Goal: Information Seeking & Learning: Find specific fact

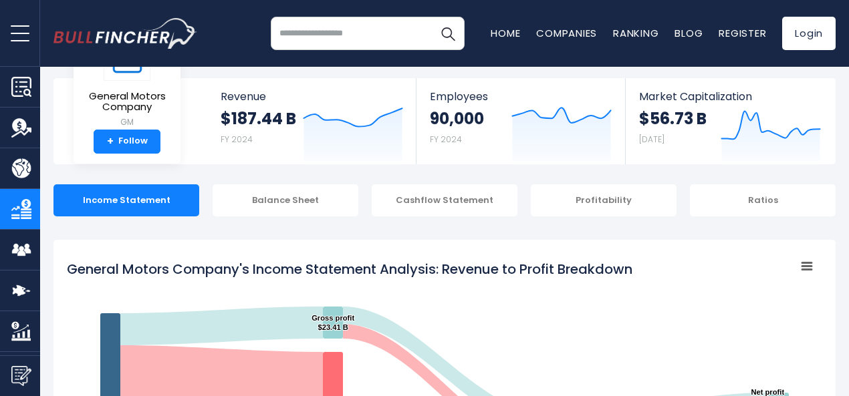
scroll to position [134, 0]
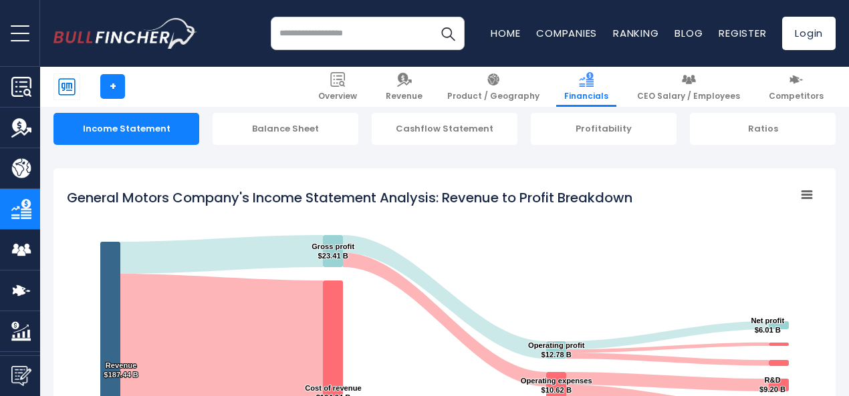
drag, startPoint x: 55, startPoint y: 197, endPoint x: 123, endPoint y: 205, distance: 68.6
drag, startPoint x: 644, startPoint y: 203, endPoint x: 426, endPoint y: 201, distance: 217.9
click at [438, 203] on icon "Created with Highcharts 12.1.2 Chart context menu General Motors Company's Inco…" at bounding box center [444, 349] width 755 height 334
click at [334, 198] on tspan "General Motors Company's Income Statement Analysis: Revenue to Profit Breakdown" at bounding box center [349, 197] width 565 height 19
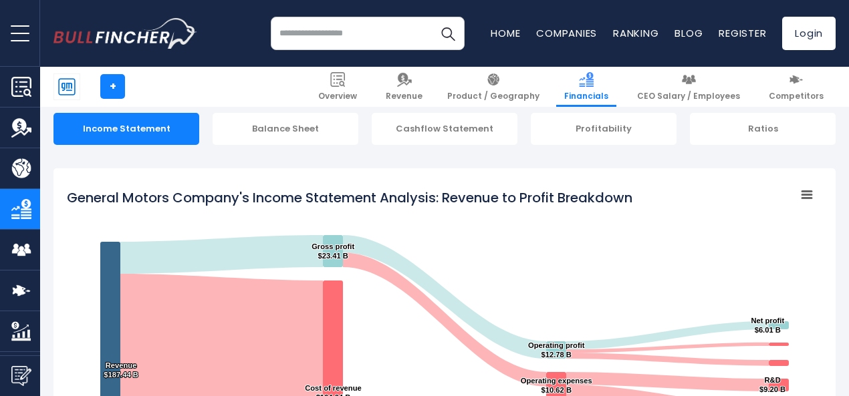
drag, startPoint x: 333, startPoint y: 198, endPoint x: 394, endPoint y: 206, distance: 62.0
drag, startPoint x: 394, startPoint y: 206, endPoint x: 330, endPoint y: 208, distance: 64.2
click at [330, 208] on rect "General Motors Company's Income Statement Analysis: Revenue to Profit Breakdown" at bounding box center [444, 349] width 755 height 334
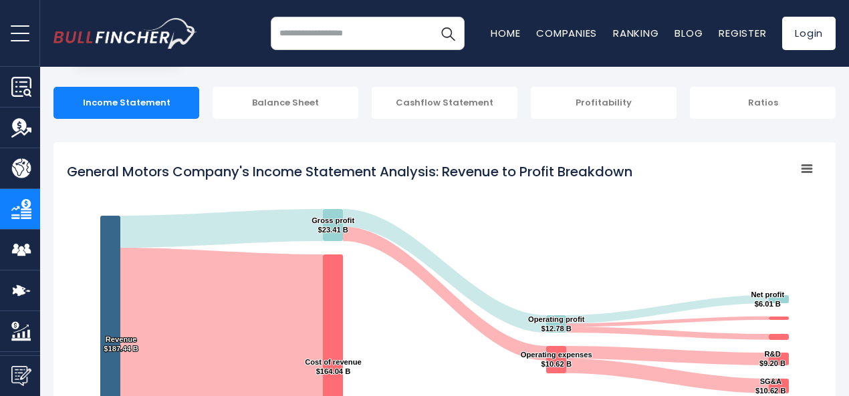
scroll to position [67, 0]
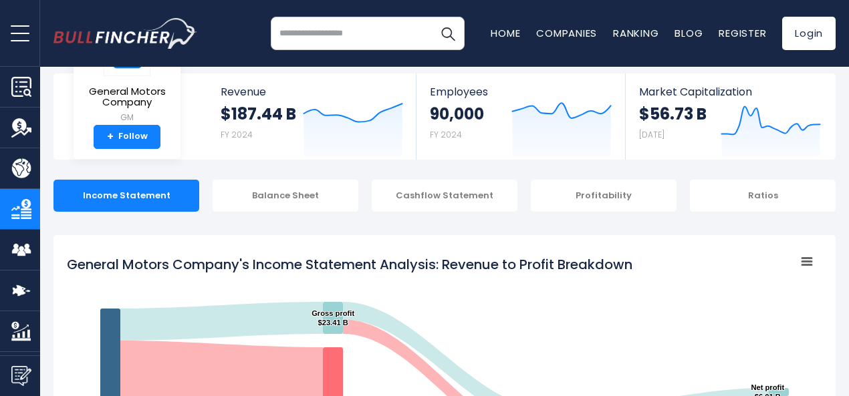
click at [343, 262] on tspan "General Motors Company's Income Statement Analysis: Revenue to Profit Breakdown" at bounding box center [349, 264] width 565 height 19
click at [352, 265] on tspan "General Motors Company's Income Statement Analysis: Revenue to Profit Breakdown" at bounding box center [349, 264] width 565 height 19
drag, startPoint x: 393, startPoint y: 268, endPoint x: 325, endPoint y: 254, distance: 68.9
click at [326, 255] on tspan "General Motors Company's Income Statement Analysis: Revenue to Profit Breakdown" at bounding box center [349, 264] width 565 height 19
click at [350, 263] on tspan "General Motors Company's Income Statement Analysis: Revenue to Profit Breakdown" at bounding box center [349, 264] width 565 height 19
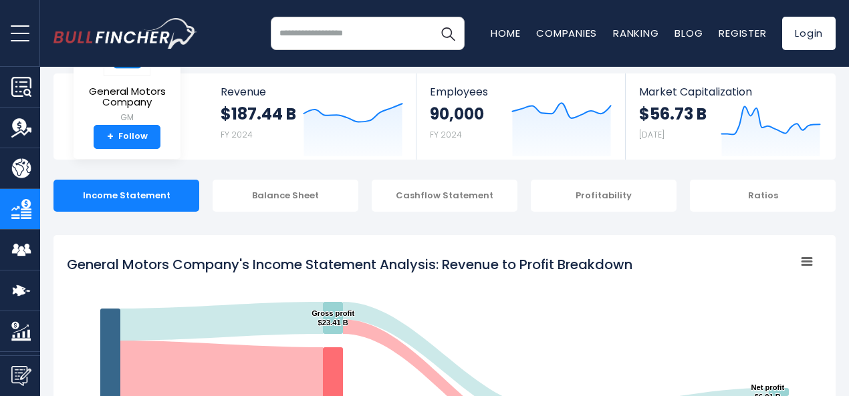
drag, startPoint x: 597, startPoint y: 265, endPoint x: 618, endPoint y: 264, distance: 20.7
drag, startPoint x: 618, startPoint y: 264, endPoint x: 583, endPoint y: 277, distance: 37.2
drag, startPoint x: 63, startPoint y: 85, endPoint x: 75, endPoint y: 92, distance: 13.8
click at [75, 92] on div "General Motors Company GM + Follow Revenue $187.44 B FY 2024 Created with Highc…" at bounding box center [444, 117] width 782 height 86
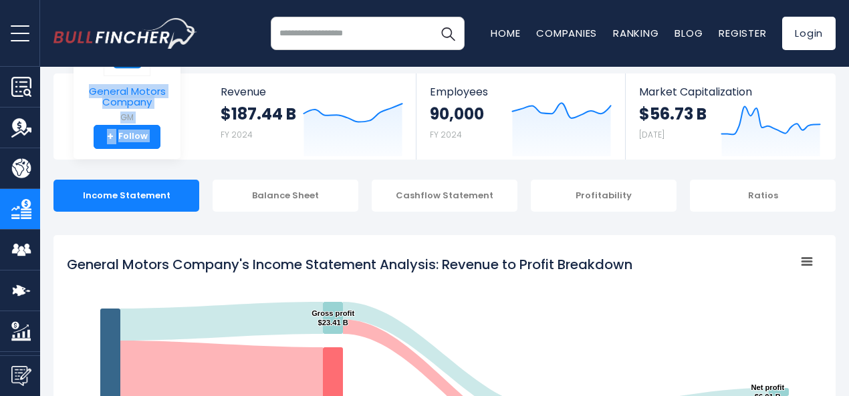
click at [147, 110] on link "General Motors Company GM" at bounding box center [127, 78] width 87 height 94
click at [164, 110] on div "General Motors Company GM + Follow" at bounding box center [127, 89] width 107 height 139
click at [156, 115] on small "GM" at bounding box center [127, 118] width 86 height 12
click at [61, 97] on div "General Motors Company GM + Follow Revenue $187.44 B FY 2024 Created with Highc…" at bounding box center [444, 117] width 782 height 86
click at [124, 92] on span "General Motors Company" at bounding box center [127, 97] width 86 height 22
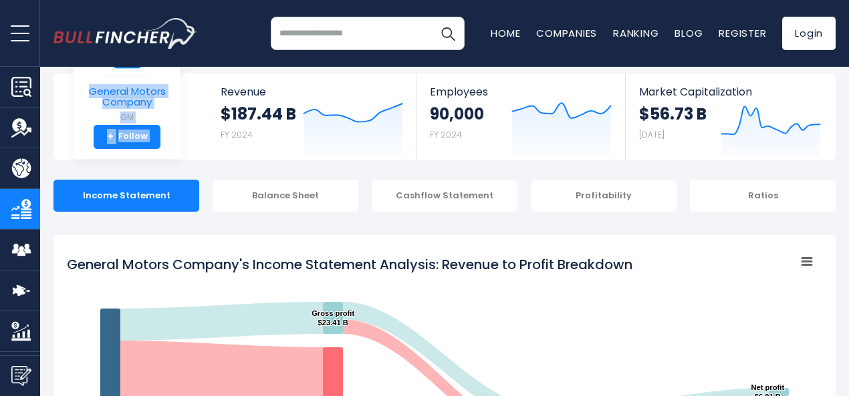
click at [155, 80] on link "General Motors Company GM" at bounding box center [127, 78] width 87 height 94
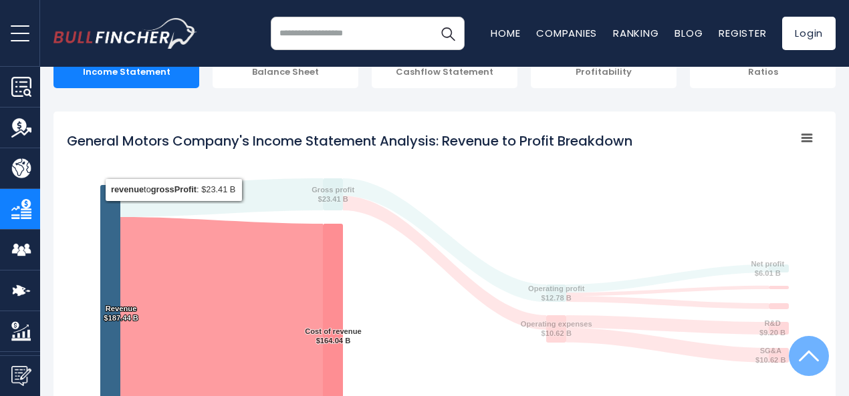
scroll to position [0, 0]
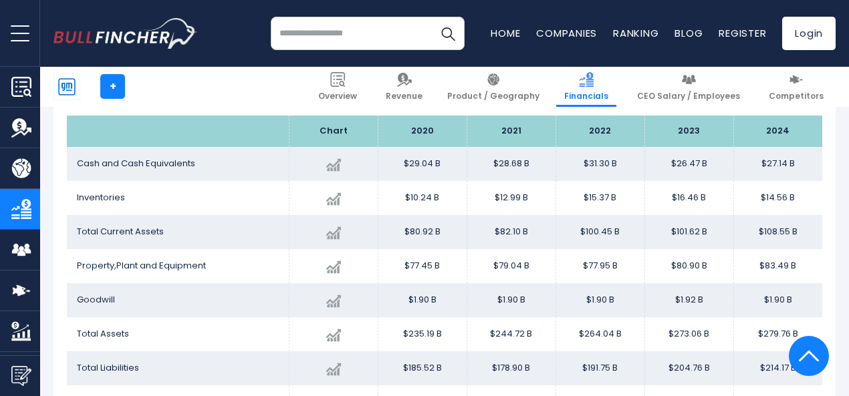
scroll to position [1203, 0]
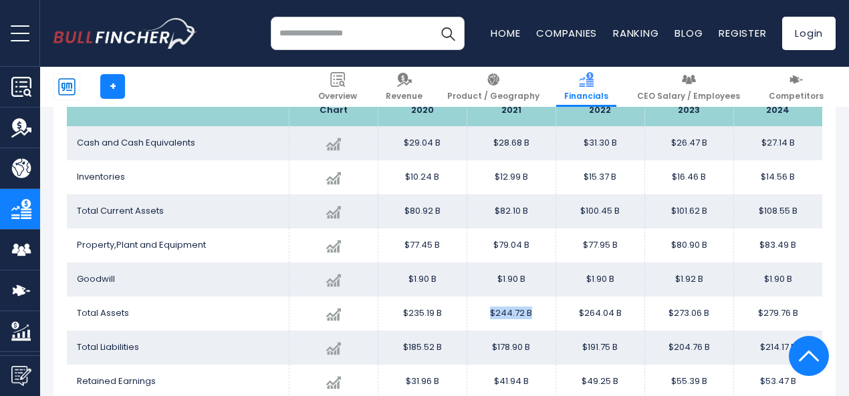
drag, startPoint x: 529, startPoint y: 314, endPoint x: 481, endPoint y: 313, distance: 47.5
click at [481, 313] on td "$244.72 B" at bounding box center [511, 314] width 89 height 34
copy td "$244.72 B"
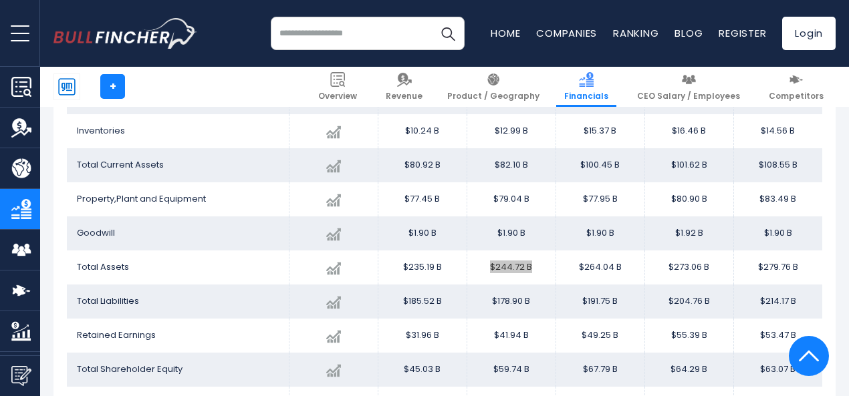
scroll to position [1270, 0]
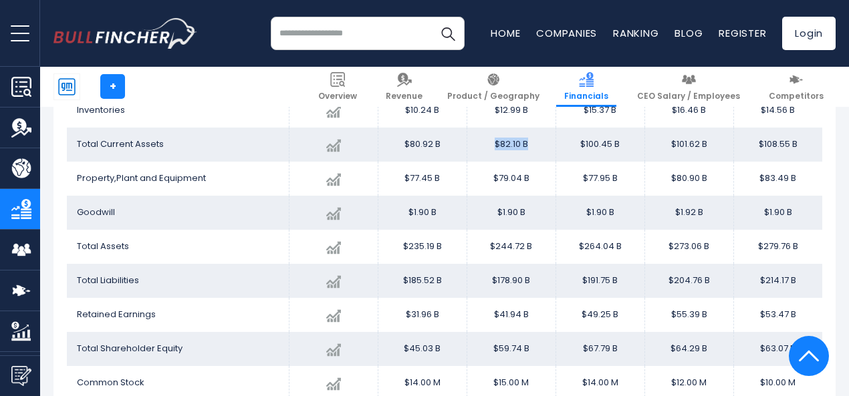
drag, startPoint x: 523, startPoint y: 148, endPoint x: 484, endPoint y: 150, distance: 39.5
click at [484, 150] on td "$82.10 B" at bounding box center [511, 145] width 89 height 34
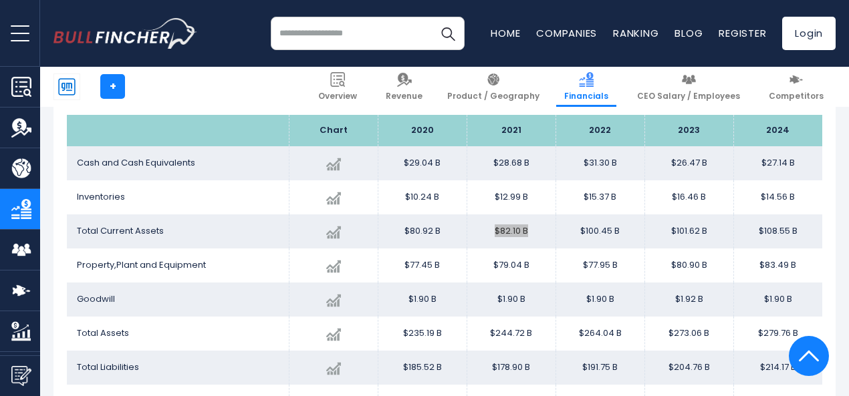
scroll to position [1203, 0]
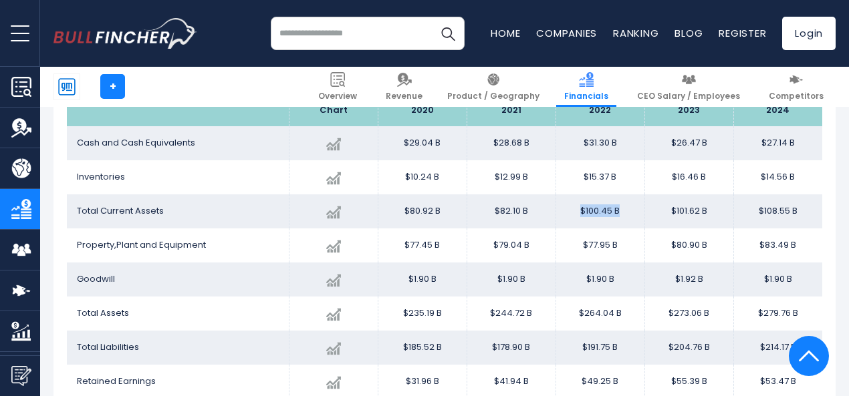
drag, startPoint x: 612, startPoint y: 213, endPoint x: 571, endPoint y: 215, distance: 41.5
click at [571, 215] on td "$100.45 B" at bounding box center [599, 211] width 89 height 34
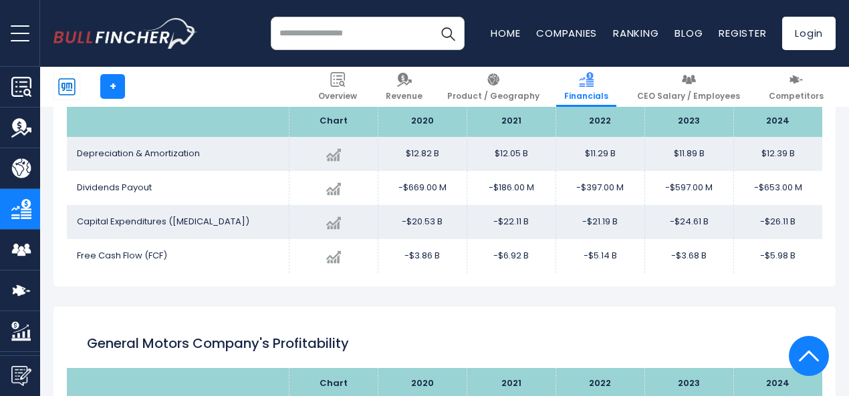
scroll to position [1671, 0]
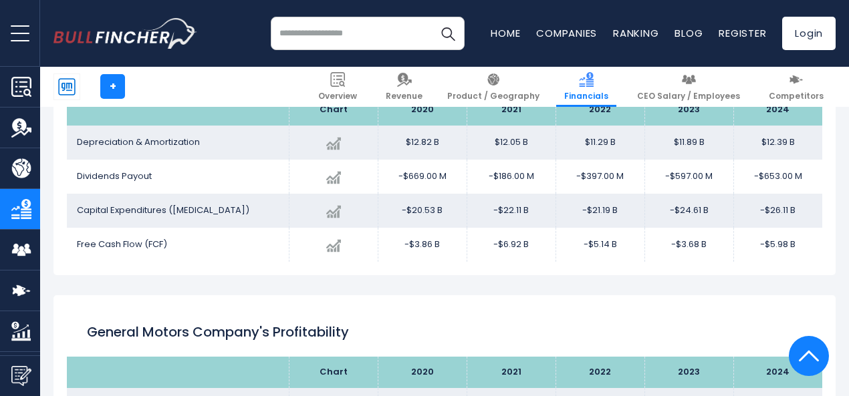
click at [369, 42] on input "search" at bounding box center [368, 33] width 194 height 33
click at [347, 39] on input "**********" at bounding box center [368, 33] width 194 height 33
click at [439, 27] on img "Search" at bounding box center [447, 33] width 17 height 17
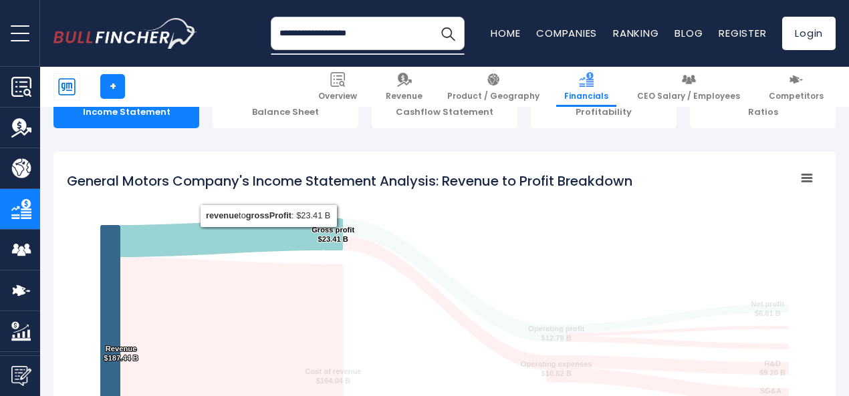
scroll to position [0, 0]
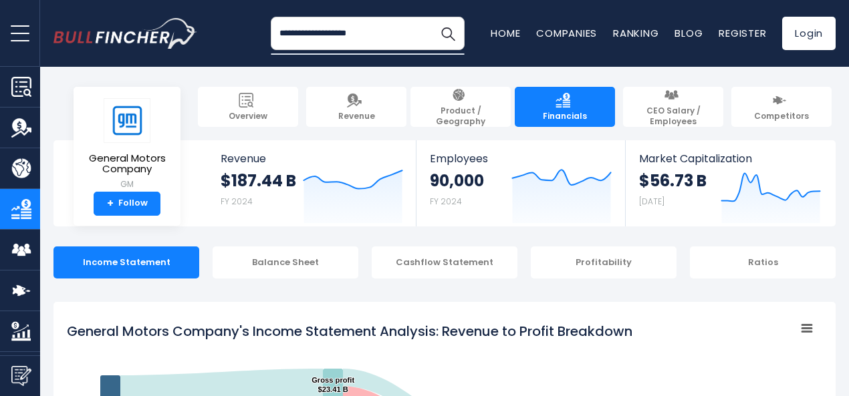
drag, startPoint x: 286, startPoint y: 33, endPoint x: 226, endPoint y: 41, distance: 60.7
click at [239, 39] on div "**********" at bounding box center [444, 33] width 782 height 67
type input "**********"
click at [431, 34] on button "Search" at bounding box center [447, 33] width 33 height 33
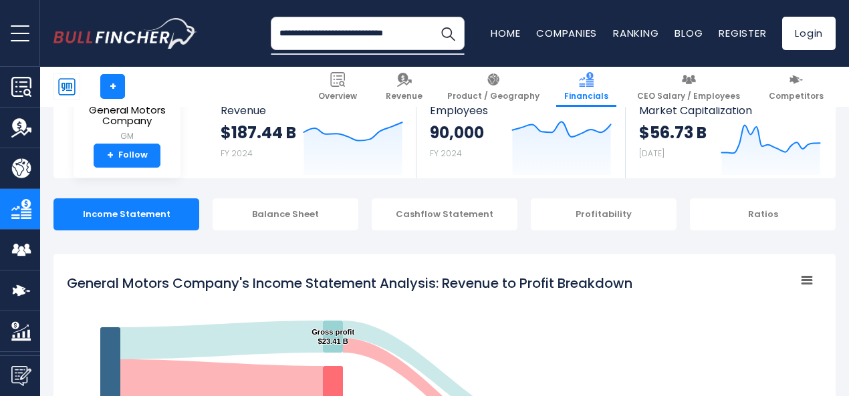
scroll to position [134, 0]
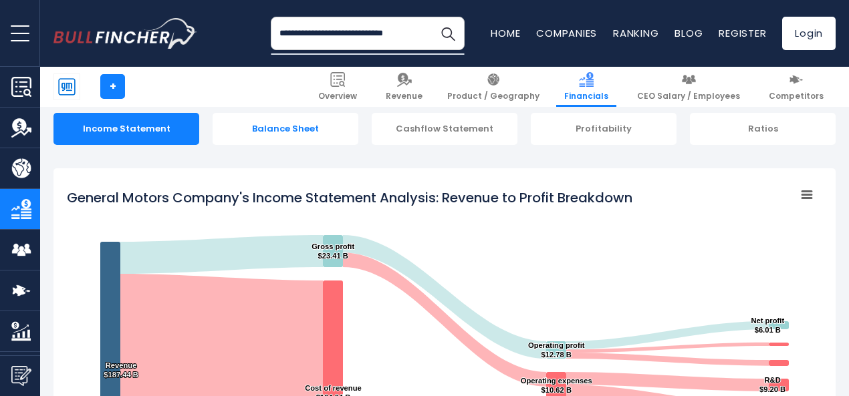
click at [283, 130] on div "Balance Sheet" at bounding box center [286, 129] width 146 height 32
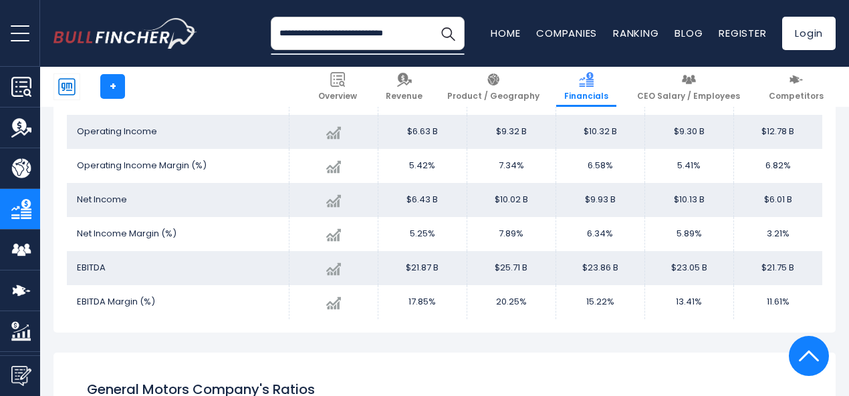
scroll to position [1992, 0]
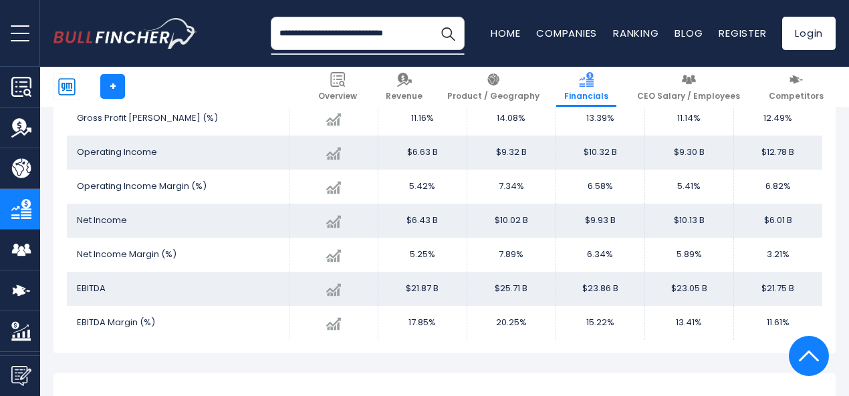
click at [615, 222] on td "$9.93 B" at bounding box center [599, 221] width 89 height 34
drag, startPoint x: 610, startPoint y: 221, endPoint x: 569, endPoint y: 225, distance: 41.0
click at [569, 225] on td "$9.93 B" at bounding box center [599, 221] width 89 height 34
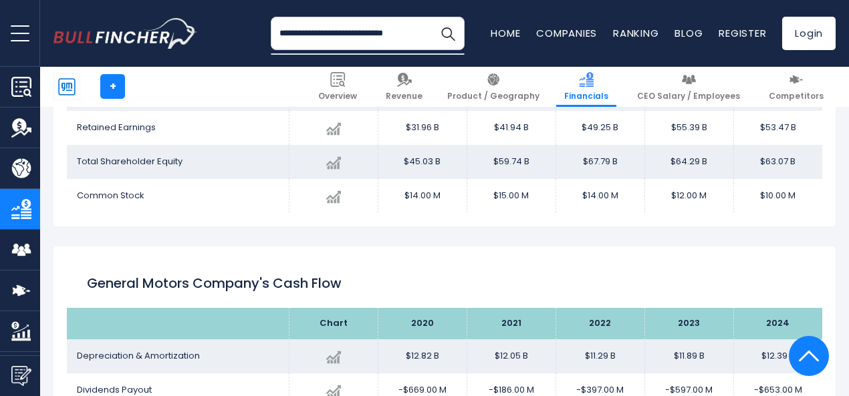
scroll to position [1390, 0]
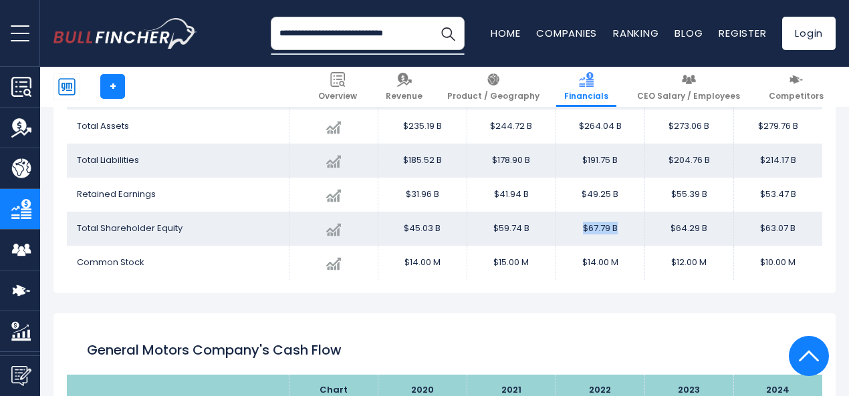
drag, startPoint x: 612, startPoint y: 230, endPoint x: 569, endPoint y: 231, distance: 43.4
click at [569, 231] on td "$67.79 B" at bounding box center [599, 229] width 89 height 34
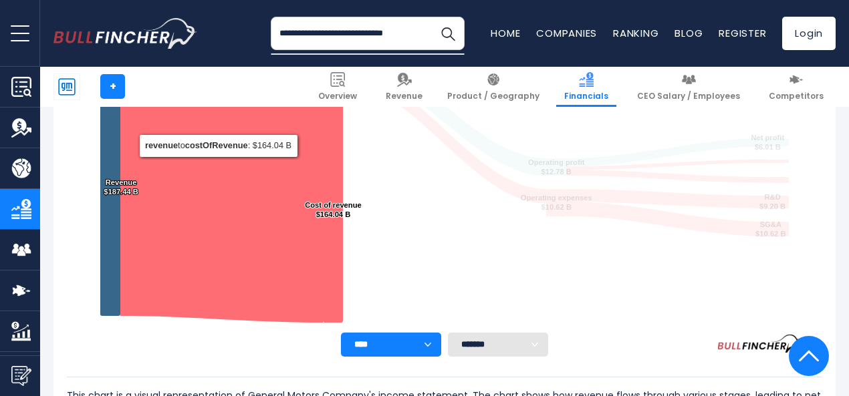
scroll to position [388, 0]
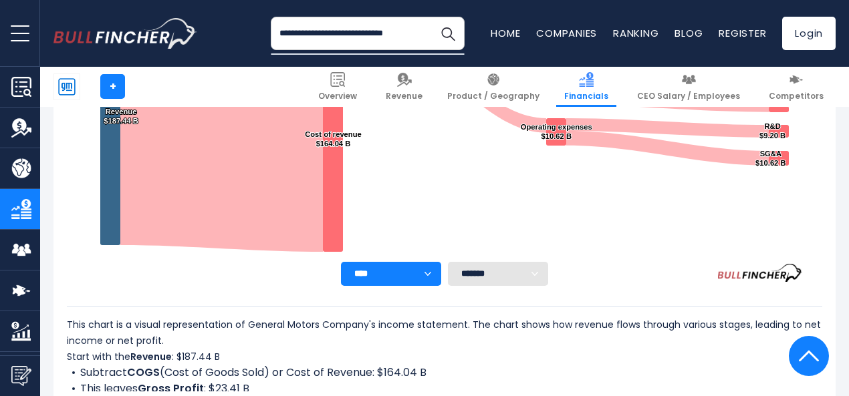
click at [521, 277] on select "******* ** ** ** **" at bounding box center [498, 274] width 100 height 24
click at [565, 255] on rect "General Motors Company's Income Statement Analysis: Revenue to Profit Breakdown" at bounding box center [444, 95] width 755 height 334
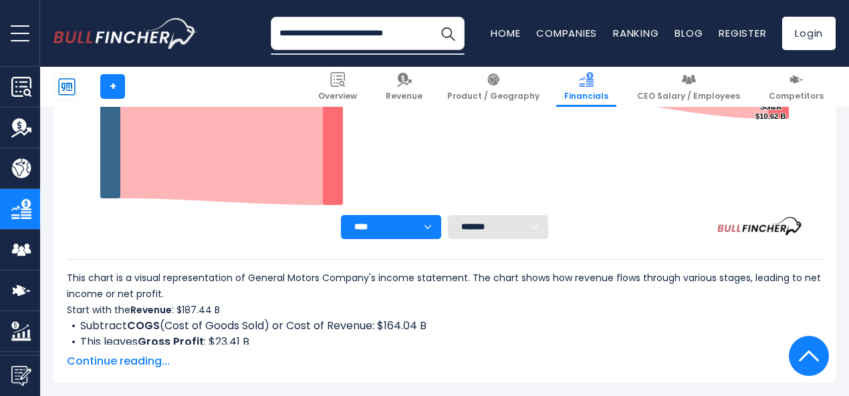
scroll to position [454, 0]
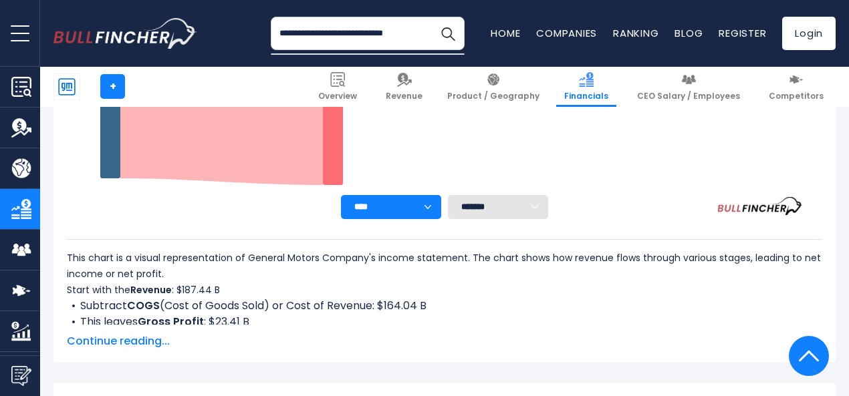
click at [27, 86] on img "Company Overview" at bounding box center [21, 87] width 20 height 20
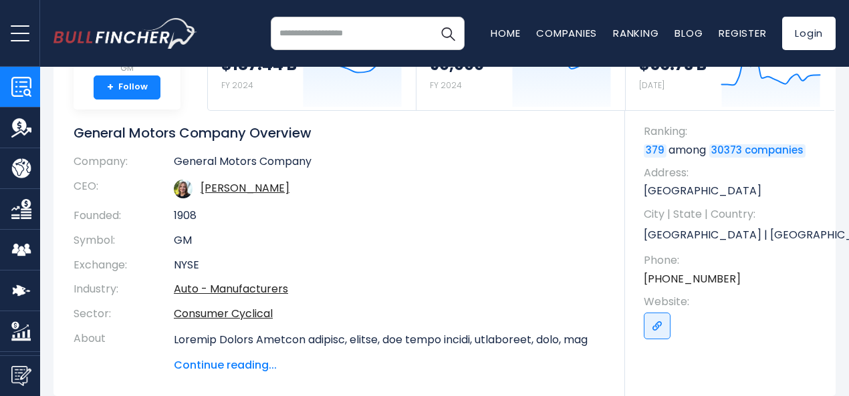
scroll to position [67, 0]
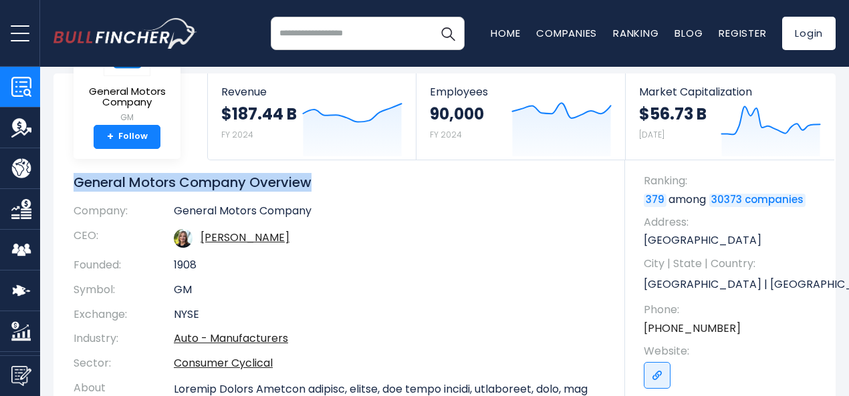
drag, startPoint x: 310, startPoint y: 182, endPoint x: 67, endPoint y: 185, distance: 243.3
click at [74, 185] on h1 "General Motors Company Overview" at bounding box center [339, 182] width 531 height 17
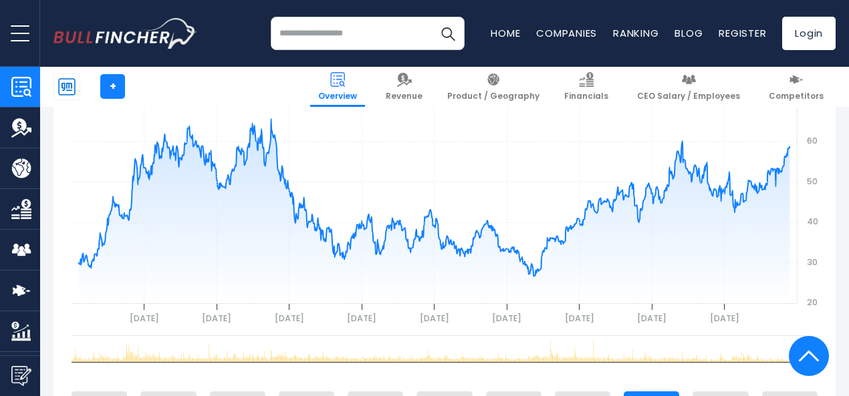
copy h1 "General Motors Company Overview"
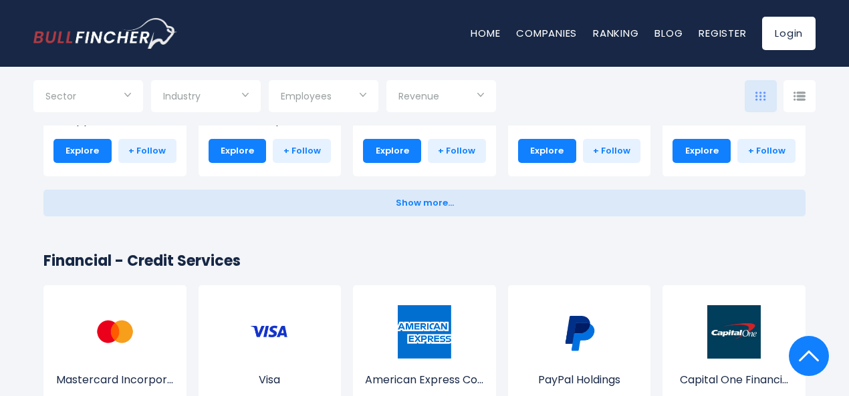
scroll to position [1671, 0]
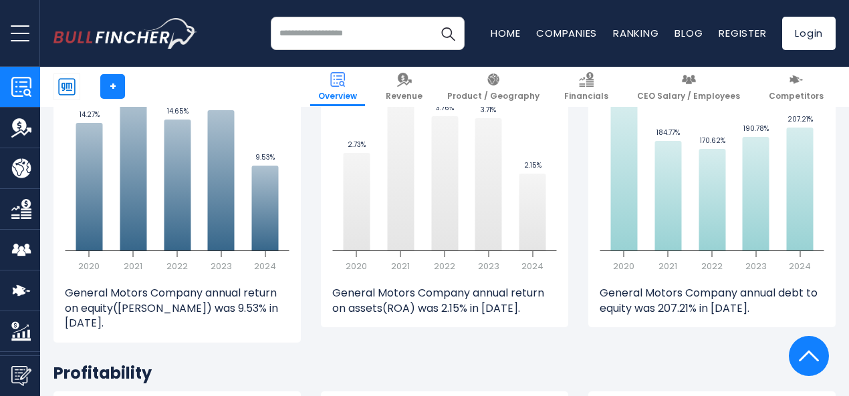
scroll to position [2673, 0]
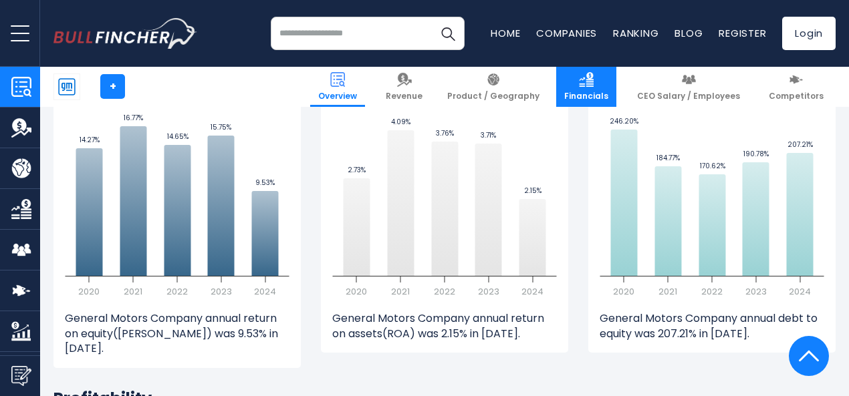
click at [593, 90] on link "Financials" at bounding box center [586, 87] width 60 height 40
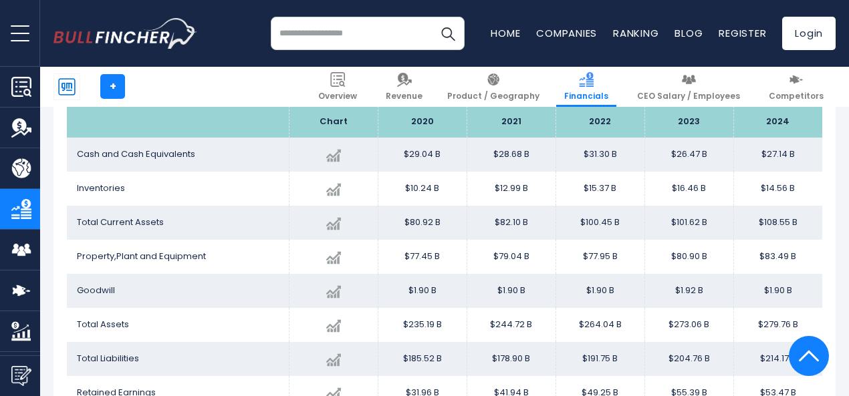
scroll to position [1259, 0]
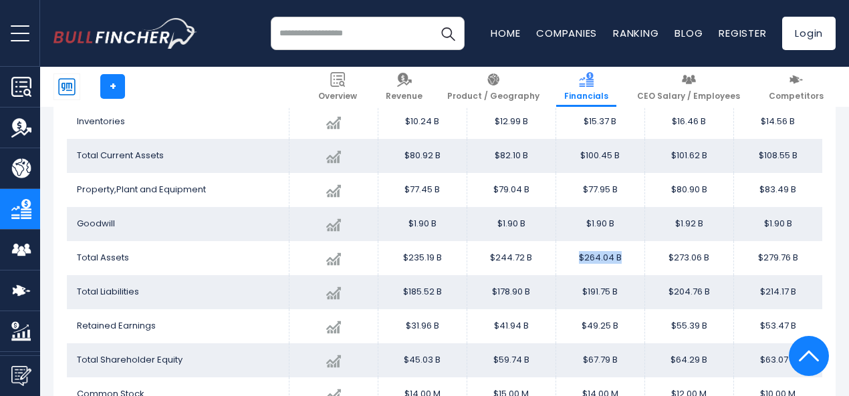
drag, startPoint x: 614, startPoint y: 261, endPoint x: 567, endPoint y: 259, distance: 46.8
click at [567, 259] on td "$264.04 B" at bounding box center [599, 258] width 89 height 34
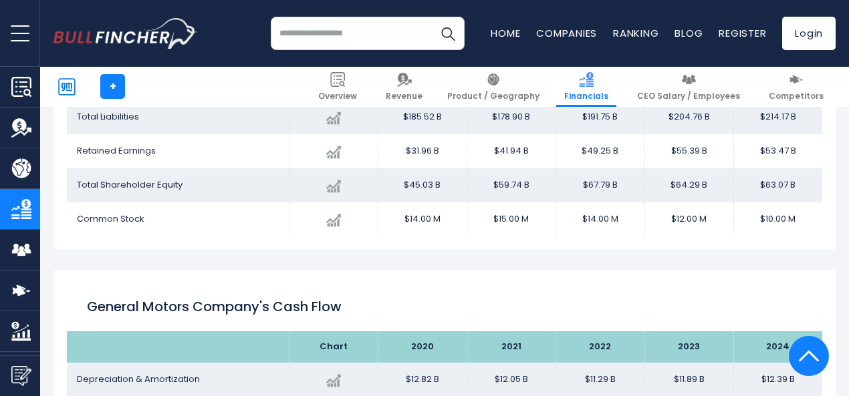
scroll to position [1392, 0]
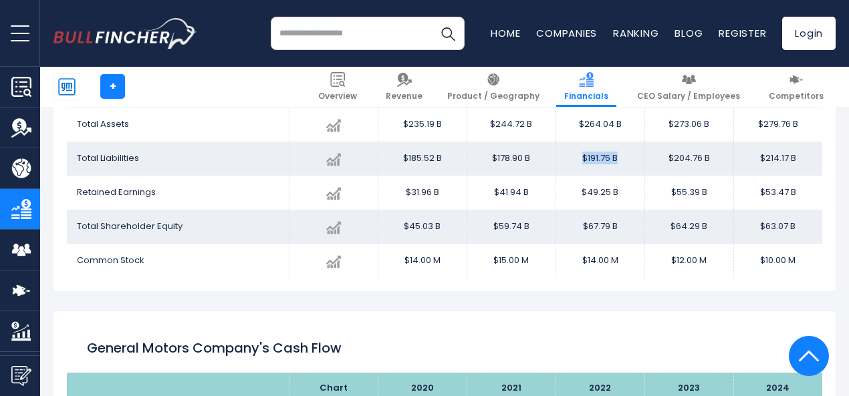
drag, startPoint x: 616, startPoint y: 164, endPoint x: 562, endPoint y: 167, distance: 54.2
click at [562, 167] on td "$191.75 B" at bounding box center [599, 159] width 89 height 34
drag, startPoint x: 616, startPoint y: 228, endPoint x: 569, endPoint y: 231, distance: 47.5
click at [569, 231] on td "$67.79 B" at bounding box center [599, 227] width 89 height 34
